Goal: Task Accomplishment & Management: Manage account settings

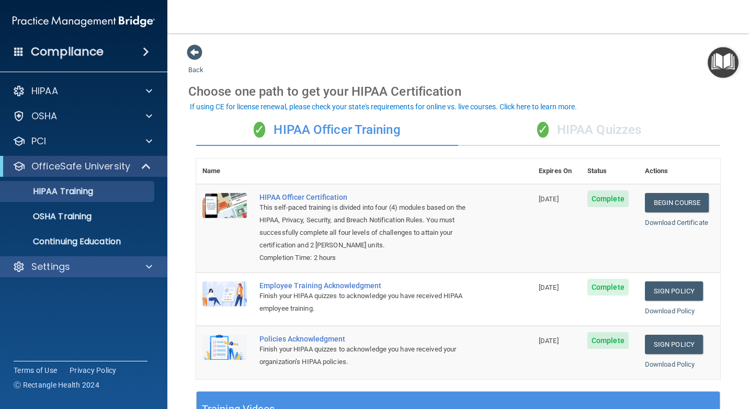
click at [97, 273] on div "Settings" at bounding box center [84, 266] width 168 height 21
click at [144, 264] on div at bounding box center [147, 266] width 26 height 13
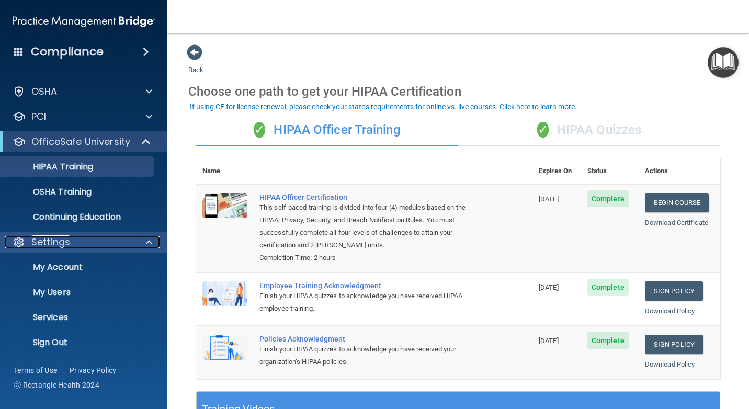
scroll to position [25, 0]
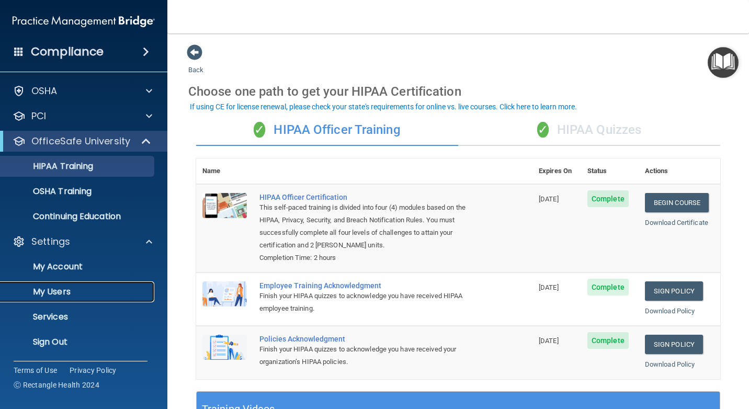
click at [55, 291] on p "My Users" at bounding box center [78, 292] width 143 height 10
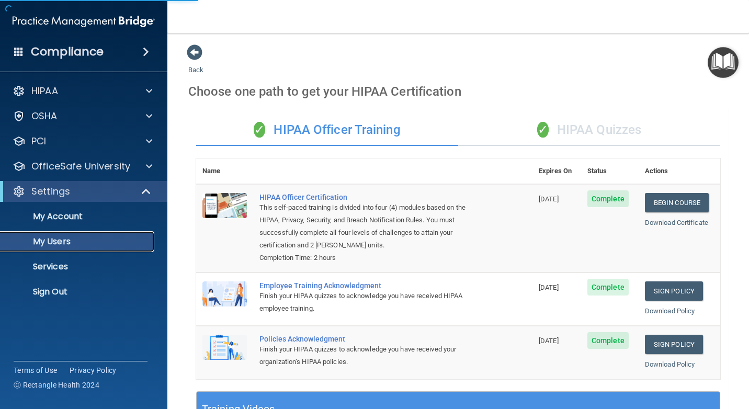
select select "20"
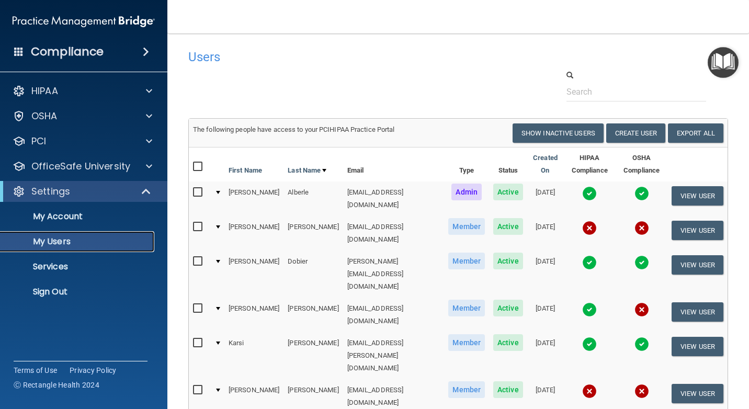
scroll to position [52, 0]
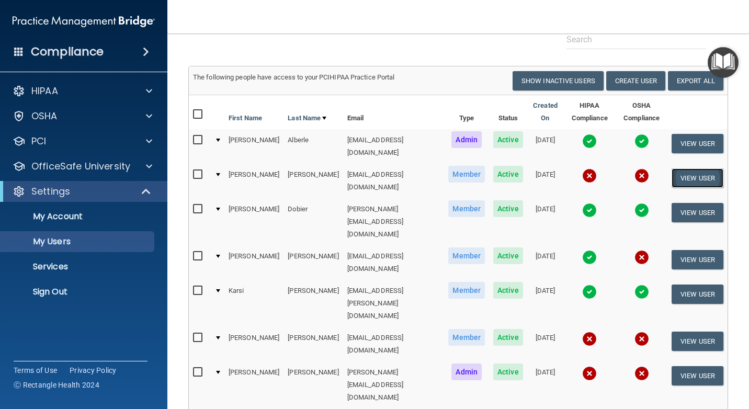
click at [691, 168] on button "View User" at bounding box center [697, 177] width 52 height 19
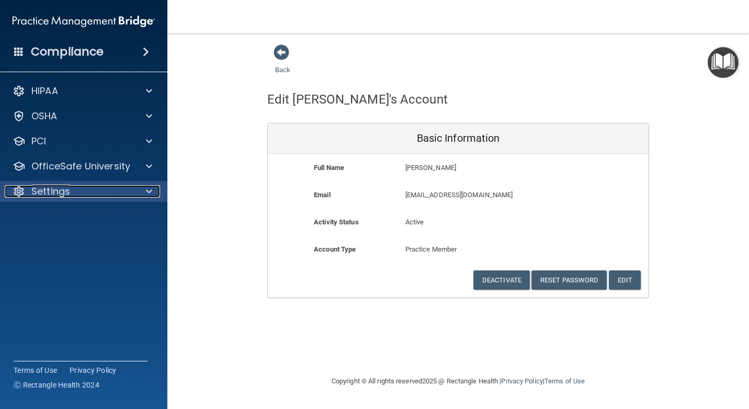
click at [90, 196] on div "Settings" at bounding box center [70, 191] width 130 height 13
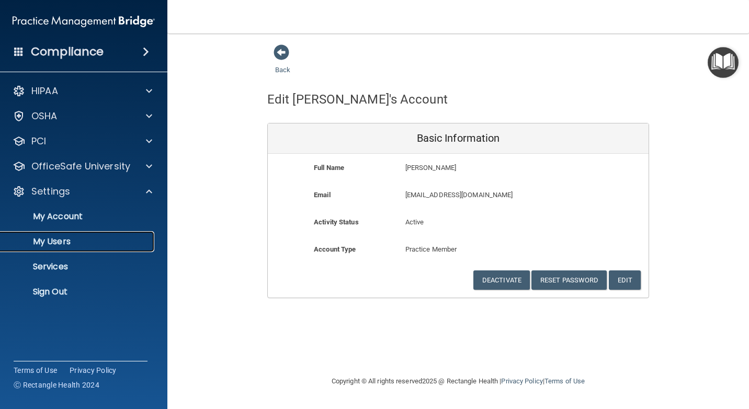
click at [94, 242] on p "My Users" at bounding box center [78, 241] width 143 height 10
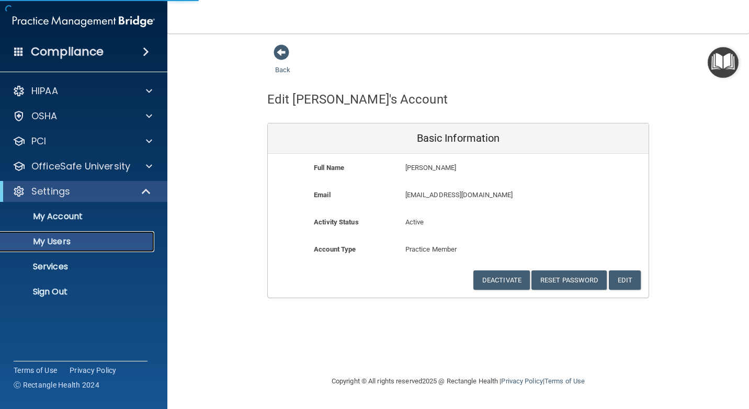
select select "20"
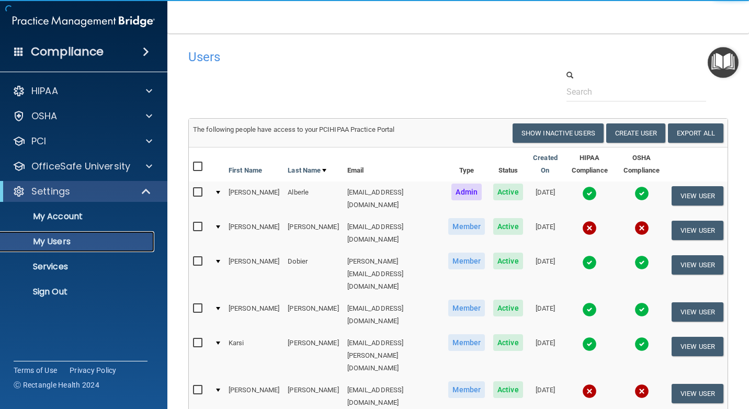
scroll to position [52, 0]
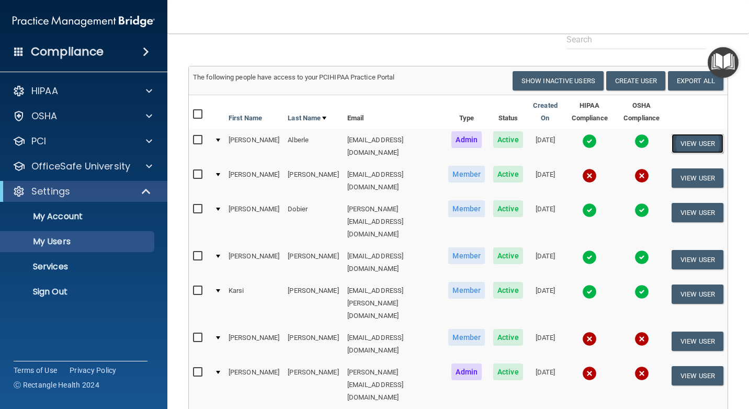
click at [692, 142] on button "View User" at bounding box center [697, 143] width 52 height 19
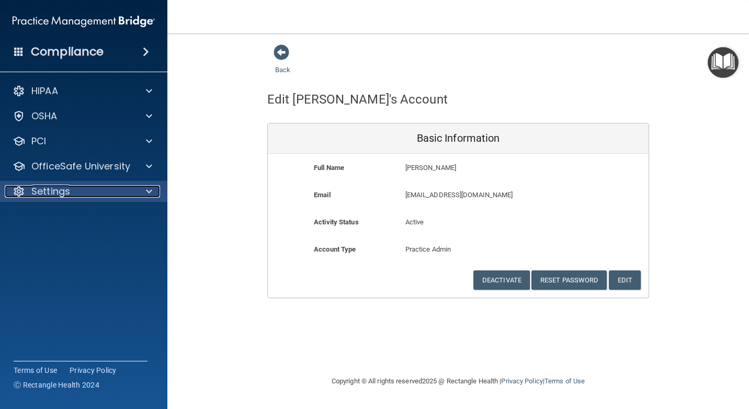
click at [48, 188] on p "Settings" at bounding box center [50, 191] width 39 height 13
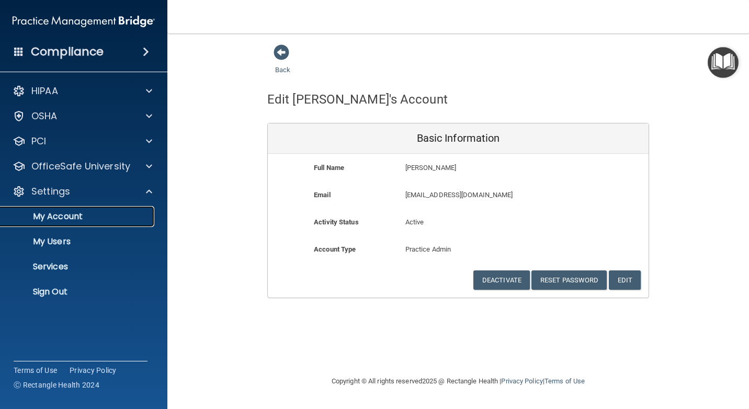
click at [59, 217] on p "My Account" at bounding box center [78, 216] width 143 height 10
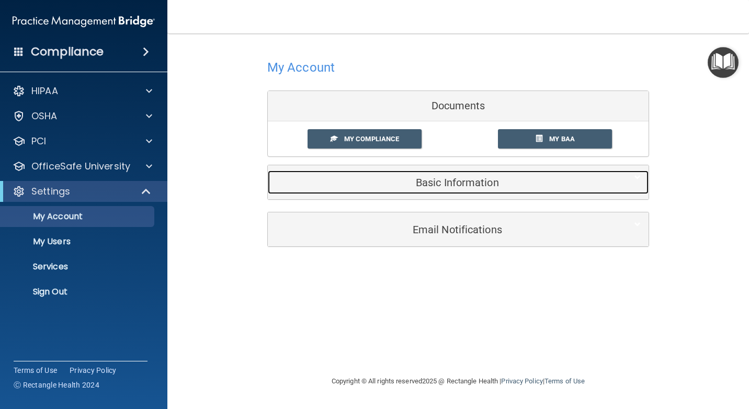
click at [483, 182] on h5 "Basic Information" at bounding box center [442, 183] width 333 height 12
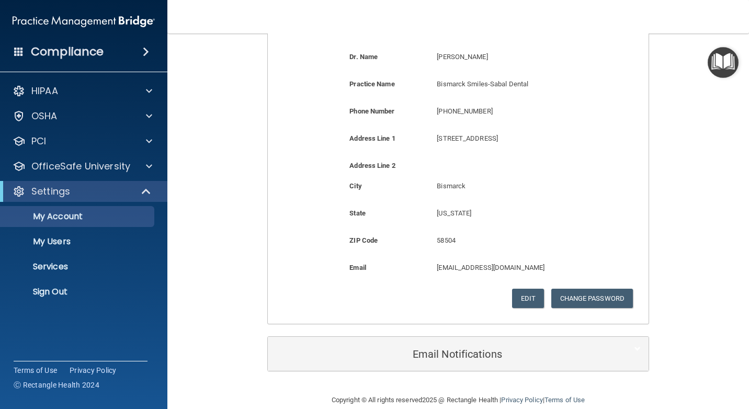
scroll to position [208, 0]
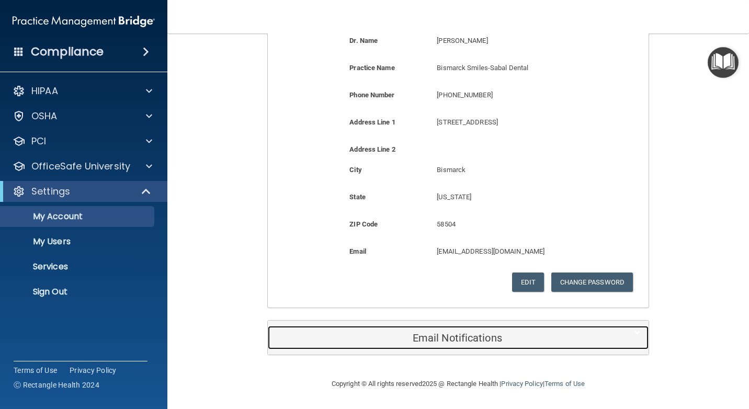
click at [486, 334] on h5 "Email Notifications" at bounding box center [442, 338] width 333 height 12
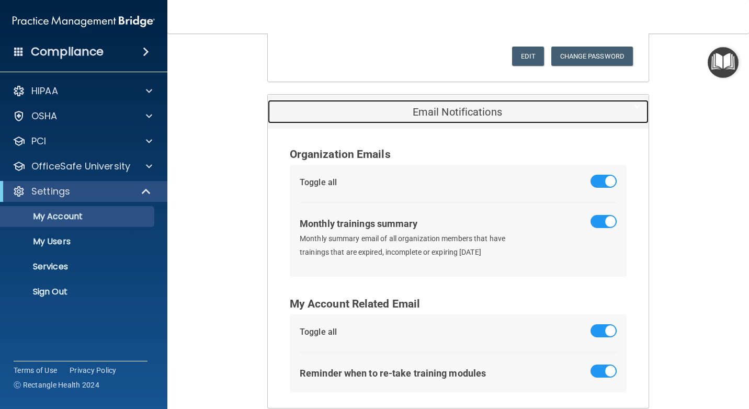
scroll to position [469, 0]
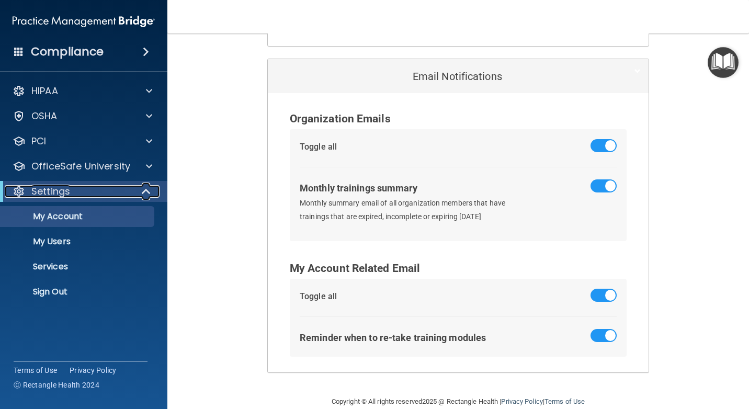
click at [99, 189] on div "Settings" at bounding box center [69, 191] width 129 height 13
